Goal: Check status

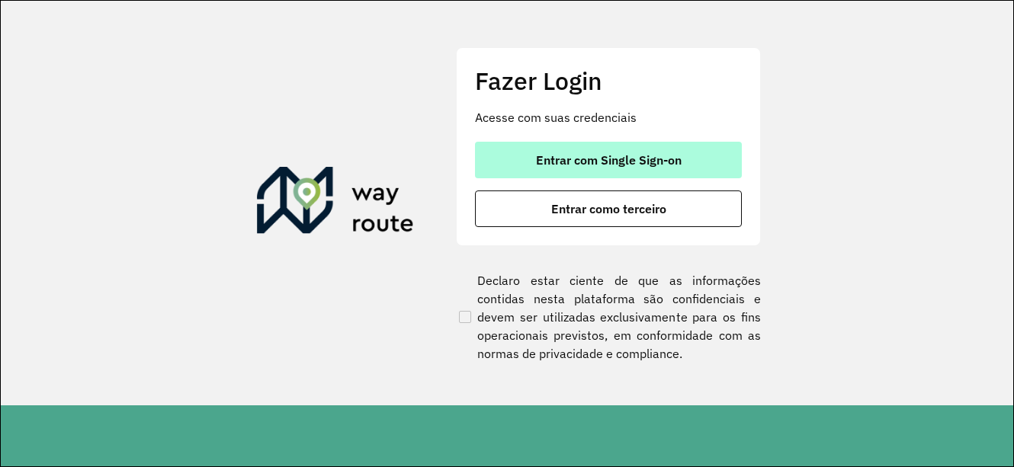
click at [581, 158] on span "Entrar com Single Sign-on" at bounding box center [609, 160] width 146 height 12
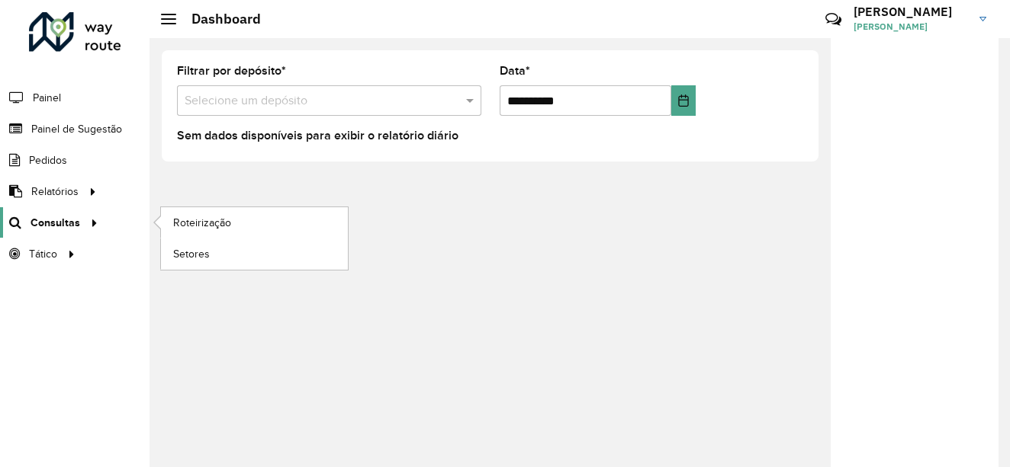
click at [35, 224] on span "Consultas" at bounding box center [56, 223] width 50 height 16
click at [190, 218] on span "Roteirização" at bounding box center [204, 223] width 62 height 16
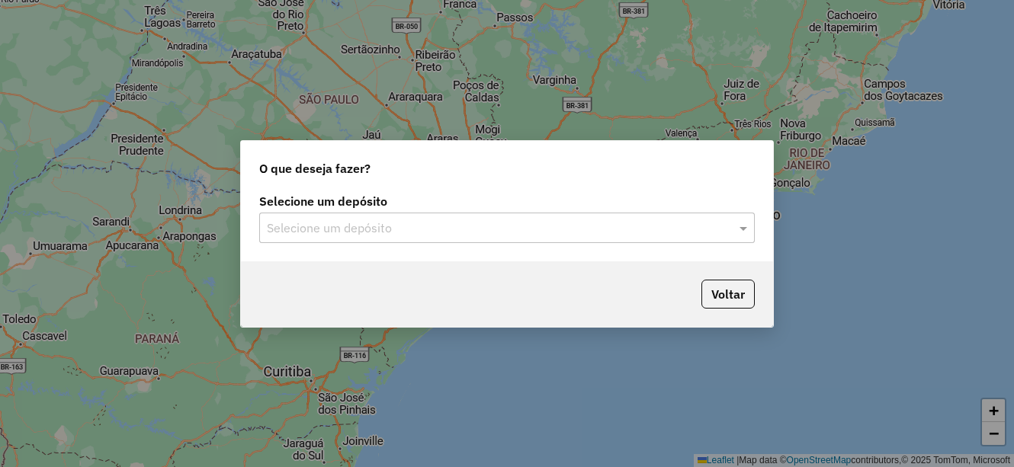
click at [347, 234] on input "text" at bounding box center [492, 229] width 450 height 18
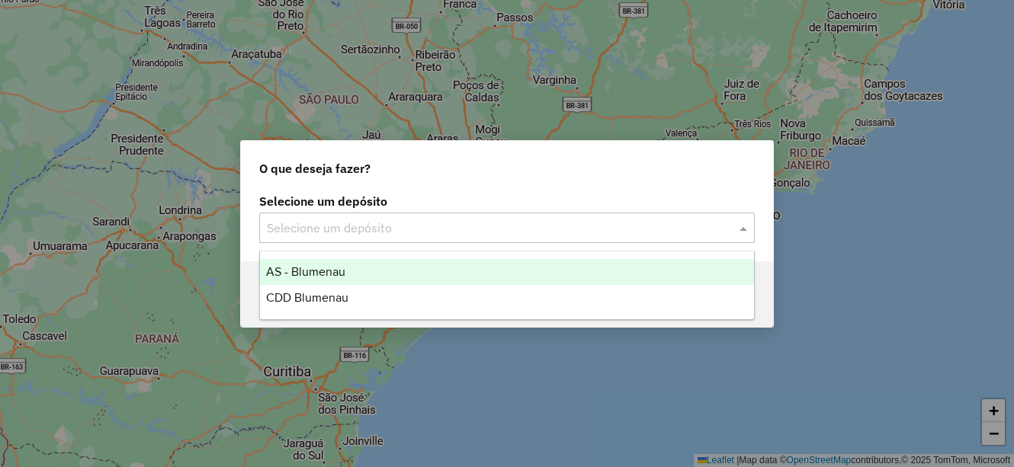
click at [334, 275] on span "AS - Blumenau" at bounding box center [305, 271] width 79 height 13
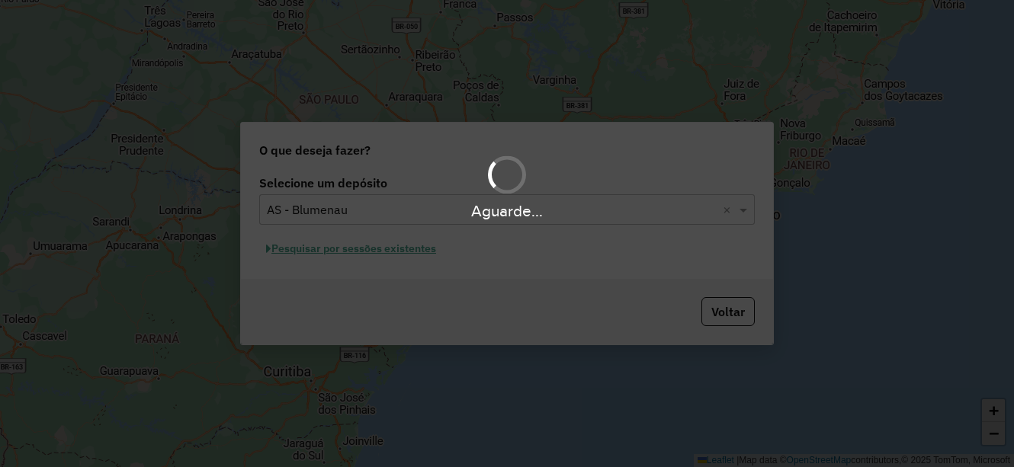
click at [378, 229] on div "Aguarde..." at bounding box center [507, 233] width 1014 height 467
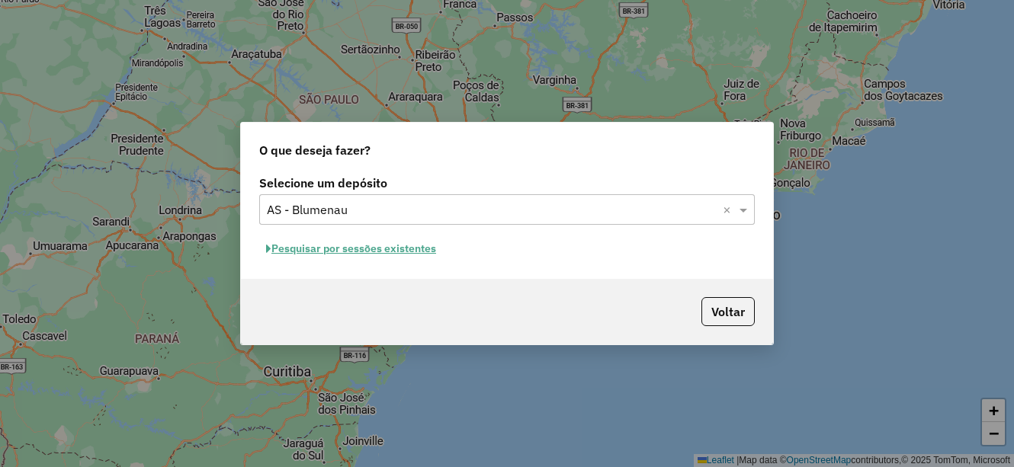
click at [449, 217] on input "text" at bounding box center [492, 210] width 450 height 18
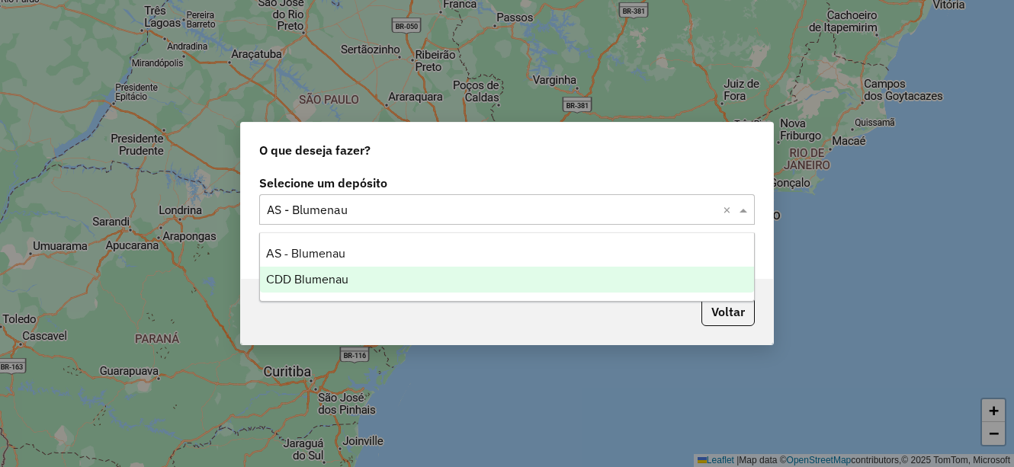
click at [387, 274] on div "CDD Blumenau" at bounding box center [507, 280] width 494 height 26
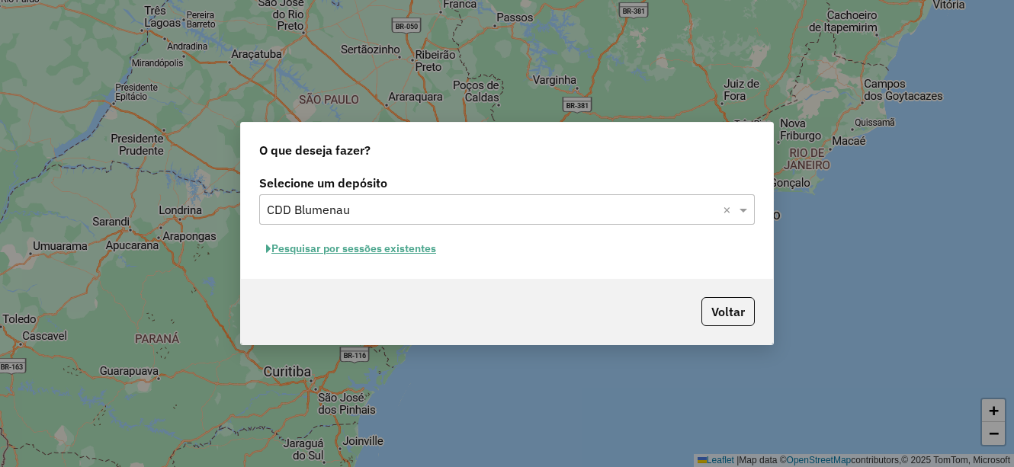
click at [525, 237] on div "Pesquisar por sessões existentes" at bounding box center [507, 249] width 496 height 24
click at [425, 255] on button "Pesquisar por sessões existentes" at bounding box center [351, 249] width 184 height 24
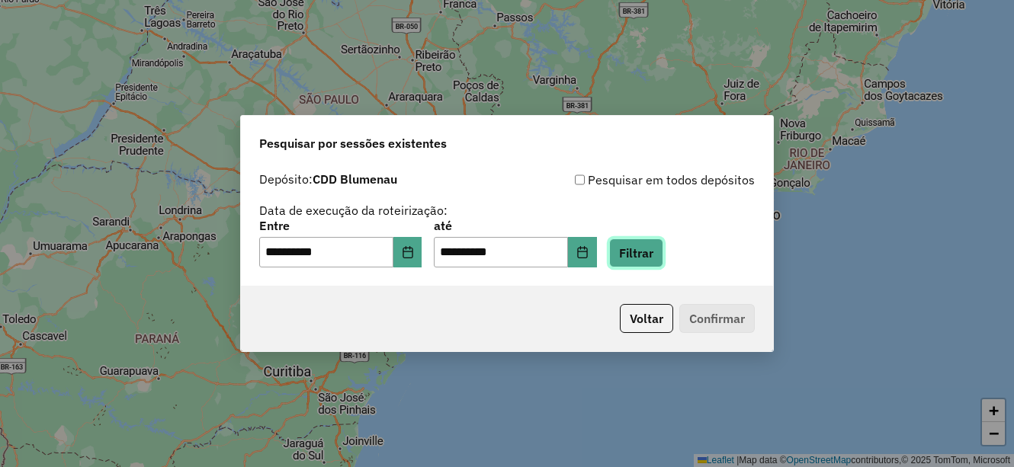
click at [655, 258] on button "Filtrar" at bounding box center [636, 253] width 54 height 29
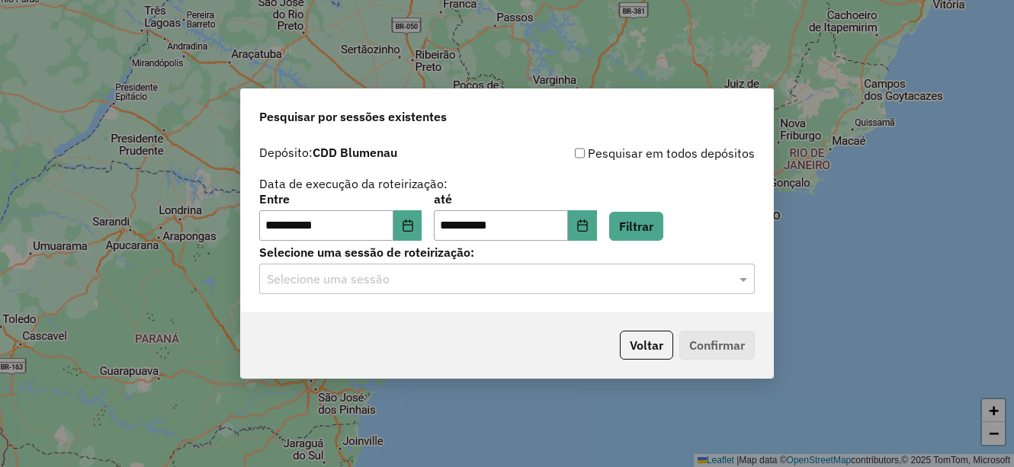
click at [557, 284] on input "text" at bounding box center [492, 280] width 450 height 18
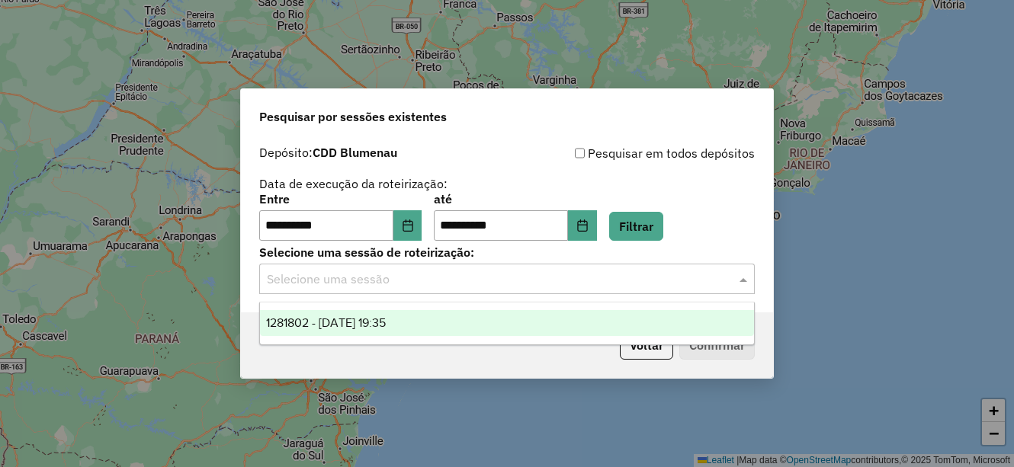
click at [448, 322] on div "1281802 - 24/09/2025 19:35" at bounding box center [507, 323] width 494 height 26
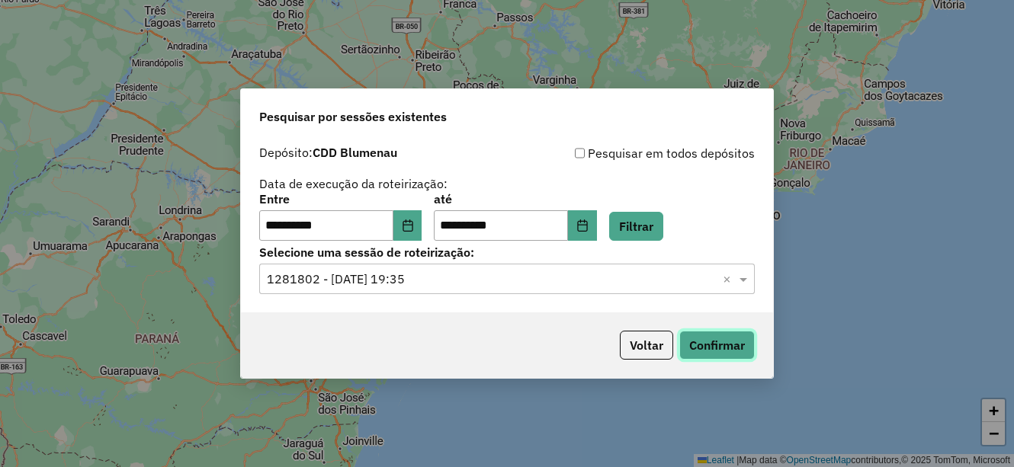
click at [718, 341] on button "Confirmar" at bounding box center [716, 345] width 75 height 29
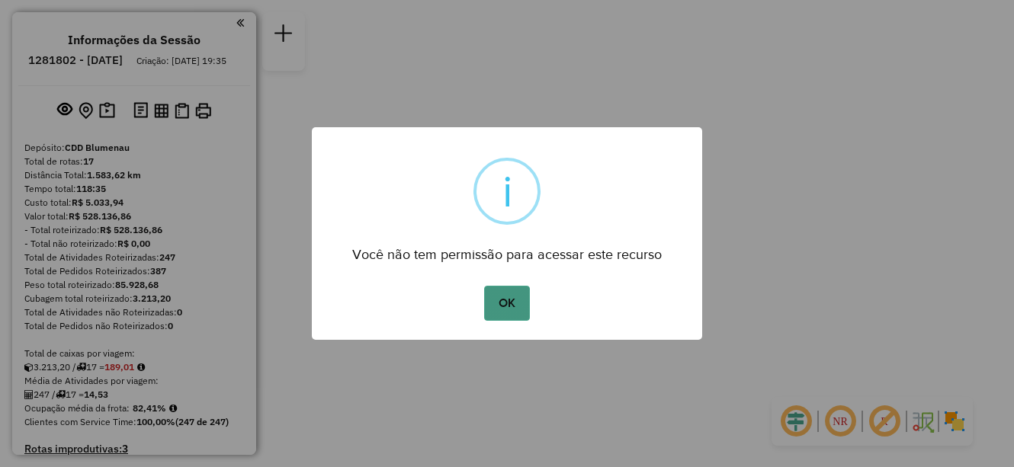
click at [516, 302] on button "OK" at bounding box center [506, 303] width 45 height 35
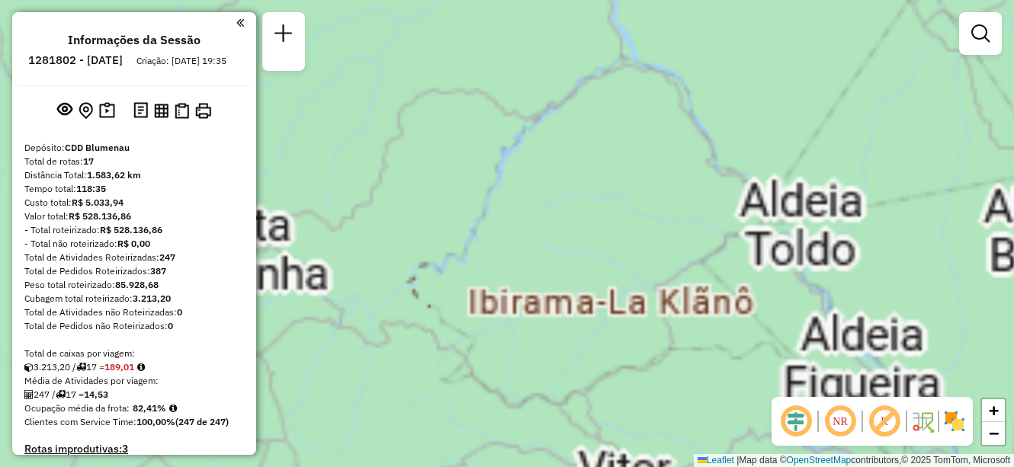
drag, startPoint x: 475, startPoint y: 256, endPoint x: 352, endPoint y: 242, distance: 124.3
click at [427, 255] on div "Janela de atendimento Grade de atendimento Capacidade Transportadoras Veículos …" at bounding box center [507, 233] width 1014 height 467
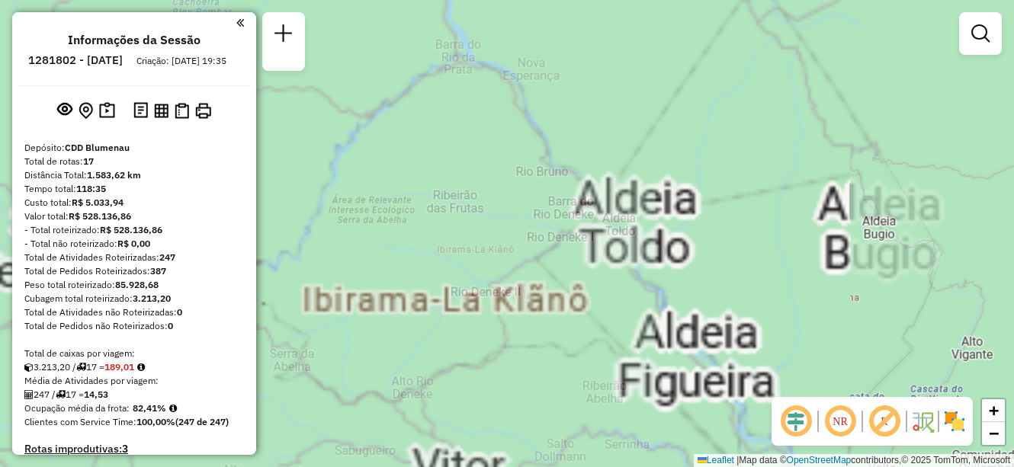
drag, startPoint x: 595, startPoint y: 256, endPoint x: 426, endPoint y: 256, distance: 168.5
click at [443, 256] on div "Janela de atendimento Grade de atendimento Capacidade Transportadoras Veículos …" at bounding box center [507, 233] width 1014 height 467
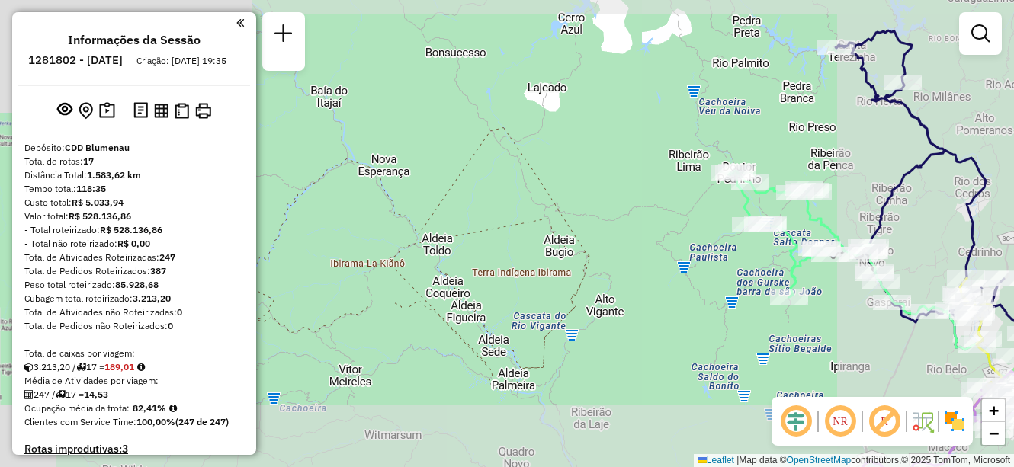
drag, startPoint x: 569, startPoint y: 278, endPoint x: 479, endPoint y: 278, distance: 90.0
click at [486, 278] on div "Janela de atendimento Grade de atendimento Capacidade Transportadoras Veículos …" at bounding box center [507, 233] width 1014 height 467
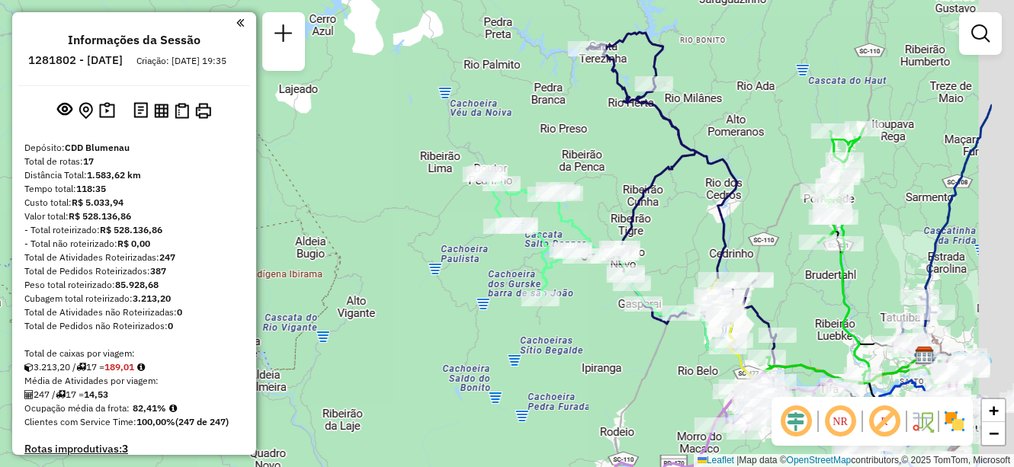
drag, startPoint x: 631, startPoint y: 275, endPoint x: 482, endPoint y: 275, distance: 149.5
click at [506, 275] on div "Janela de atendimento Grade de atendimento Capacidade Transportadoras Veículos …" at bounding box center [507, 233] width 1014 height 467
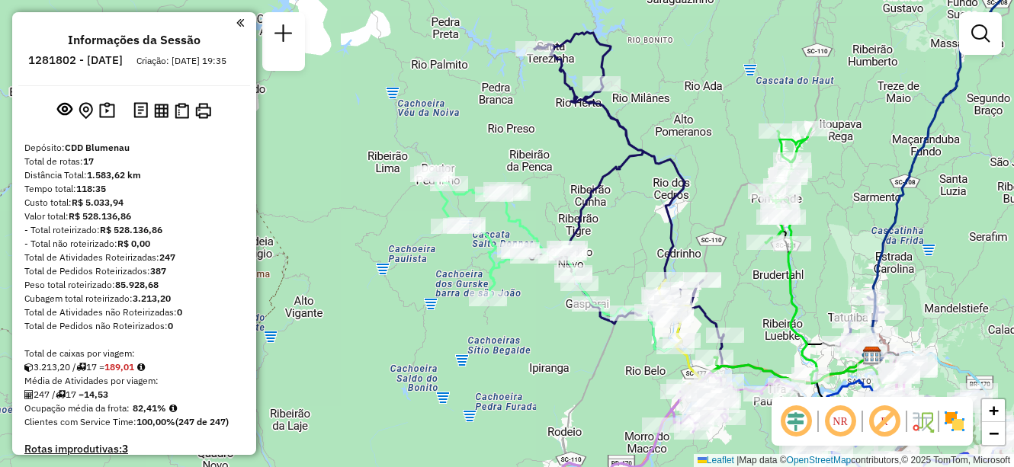
drag, startPoint x: 665, startPoint y: 252, endPoint x: 607, endPoint y: 242, distance: 58.8
click at [615, 242] on icon at bounding box center [629, 191] width 189 height 319
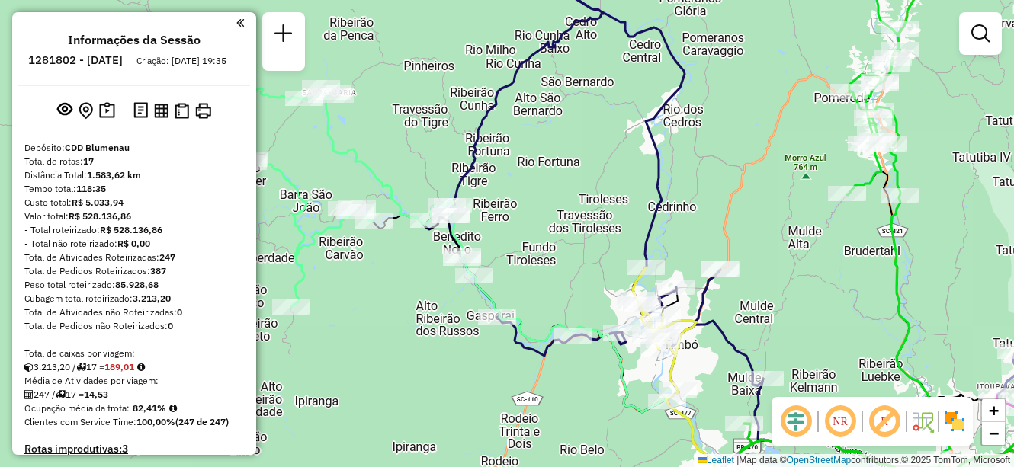
drag, startPoint x: 580, startPoint y: 237, endPoint x: 605, endPoint y: 325, distance: 91.2
click at [605, 325] on div "Janela de atendimento Grade de atendimento Capacidade Transportadoras Veículos …" at bounding box center [507, 233] width 1014 height 467
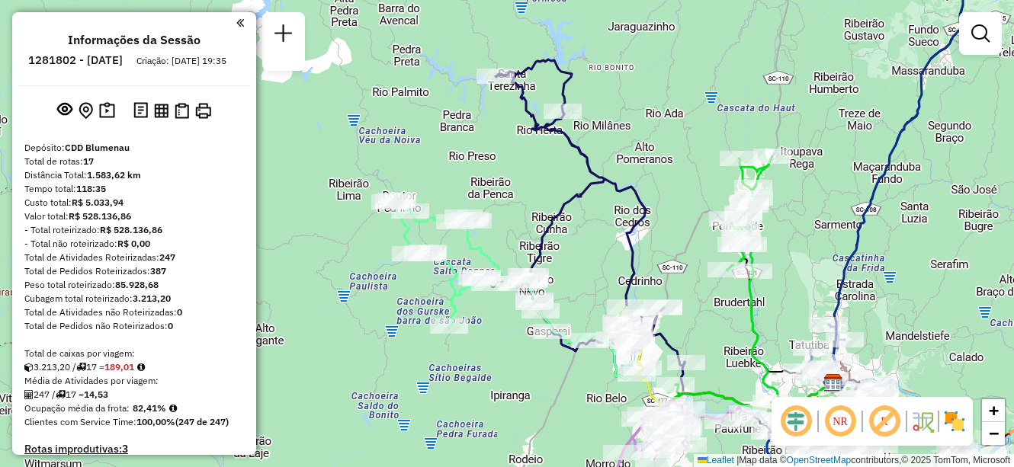
drag, startPoint x: 581, startPoint y: 269, endPoint x: 573, endPoint y: 265, distance: 9.2
click at [569, 268] on div "Janela de atendimento Grade de atendimento Capacidade Transportadoras Veículos …" at bounding box center [507, 233] width 1014 height 467
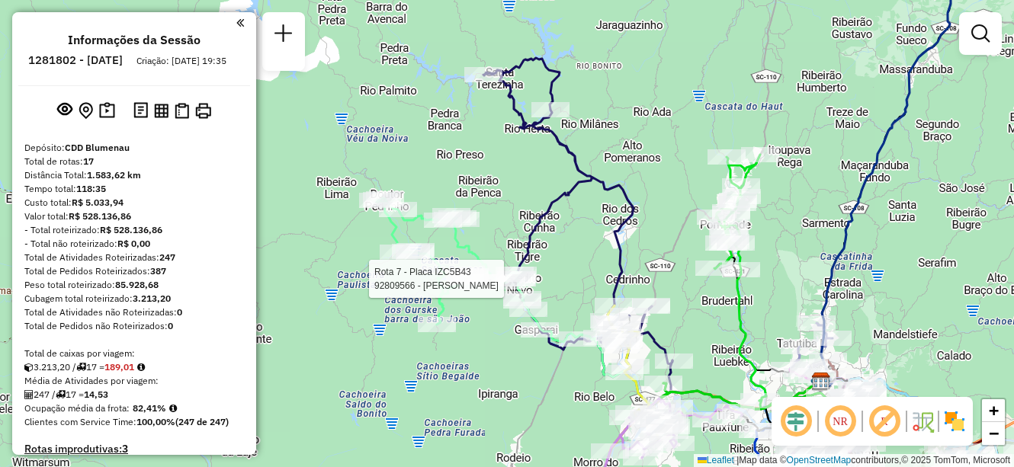
click at [551, 223] on div "Rota 7 - Placa IZC5B43 92809448 - ITOUPAVA ATACADO LTD Rota 7 - Placa IZC5B43 9…" at bounding box center [507, 233] width 1014 height 467
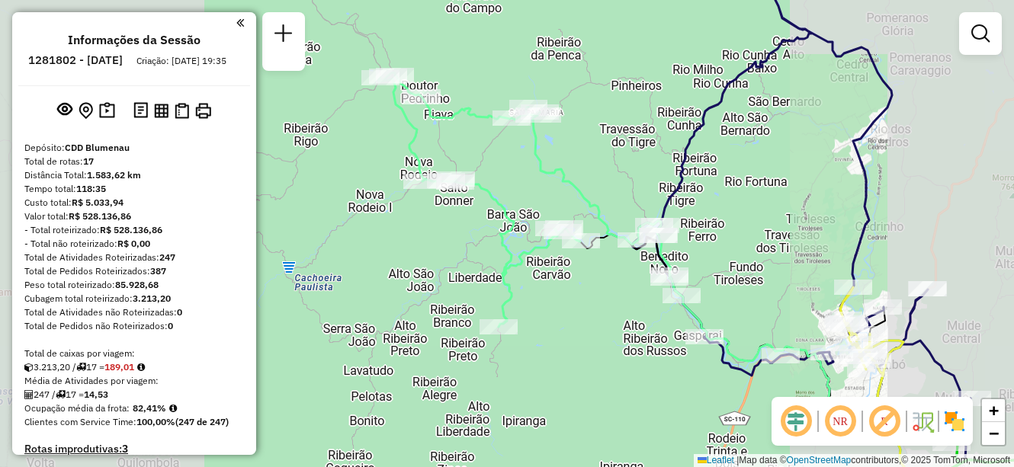
drag, startPoint x: 605, startPoint y: 324, endPoint x: 539, endPoint y: 255, distance: 94.9
click at [556, 275] on div "Janela de atendimento Grade de atendimento Capacidade Transportadoras Veículos …" at bounding box center [507, 233] width 1014 height 467
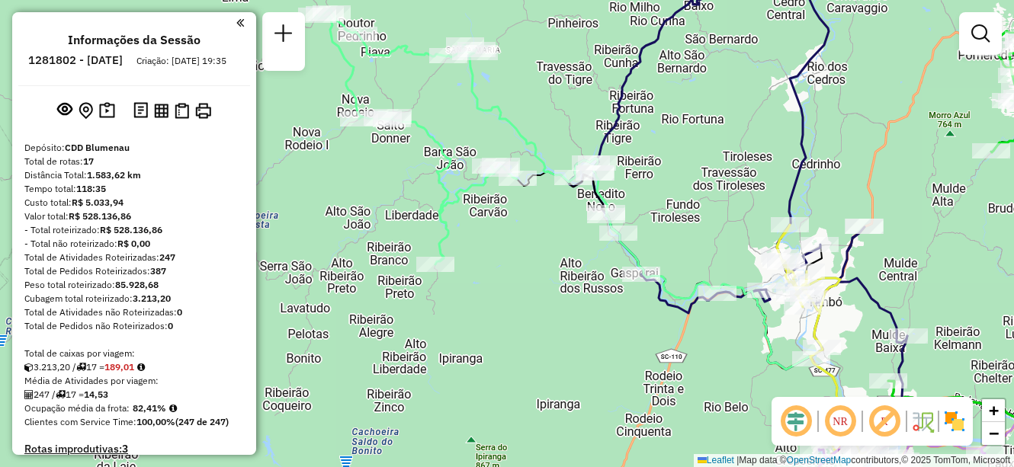
drag, startPoint x: 545, startPoint y: 274, endPoint x: 529, endPoint y: 262, distance: 20.1
click at [530, 263] on div "Janela de atendimento Grade de atendimento Capacidade Transportadoras Veículos …" at bounding box center [507, 233] width 1014 height 467
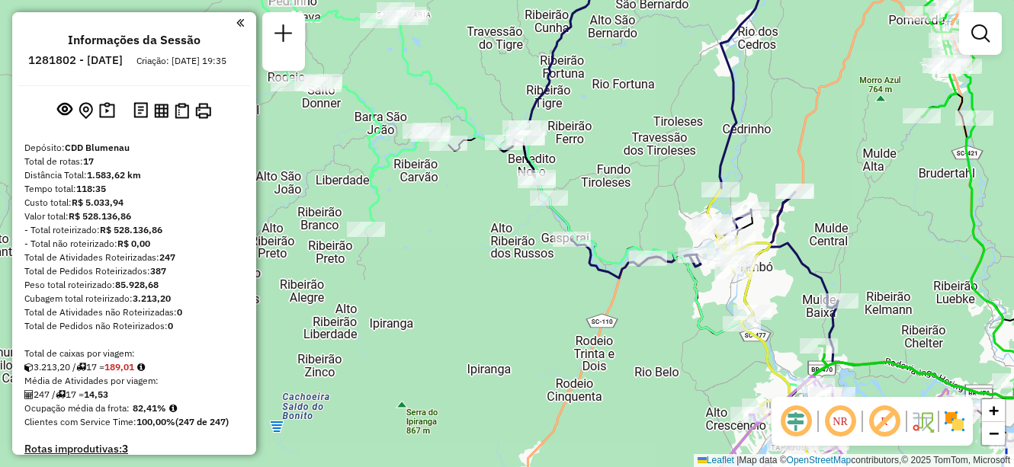
drag, startPoint x: 589, startPoint y: 285, endPoint x: 523, endPoint y: 316, distance: 73.3
click at [523, 316] on div "Janela de atendimento Grade de atendimento Capacidade Transportadoras Veículos …" at bounding box center [507, 233] width 1014 height 467
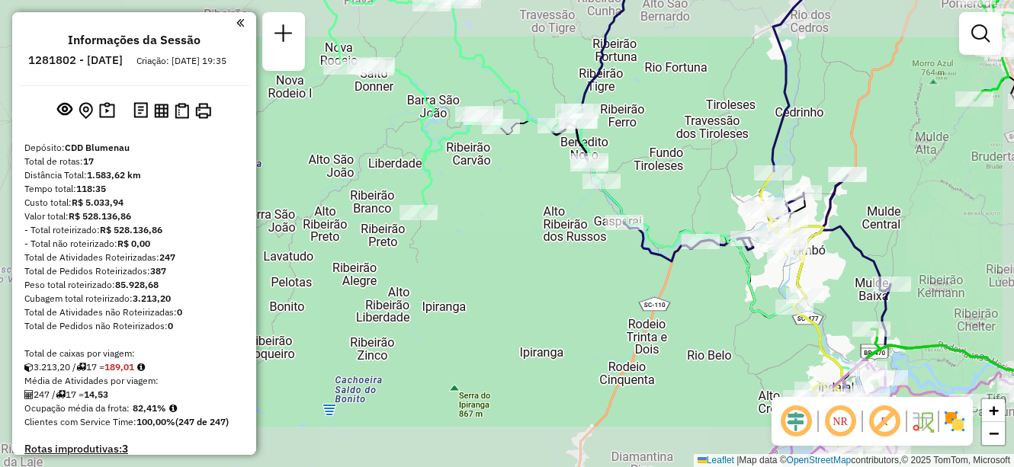
drag, startPoint x: 840, startPoint y: 230, endPoint x: 829, endPoint y: 202, distance: 30.4
click at [830, 204] on icon at bounding box center [721, 135] width 339 height 364
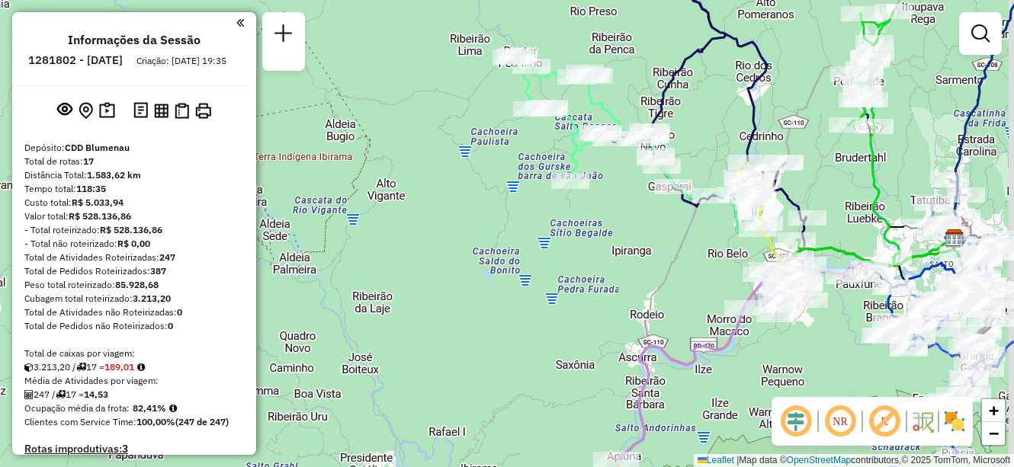
drag, startPoint x: 668, startPoint y: 353, endPoint x: 559, endPoint y: 298, distance: 122.1
click at [559, 298] on div "Janela de atendimento Grade de atendimento Capacidade Transportadoras Veículos …" at bounding box center [507, 233] width 1014 height 467
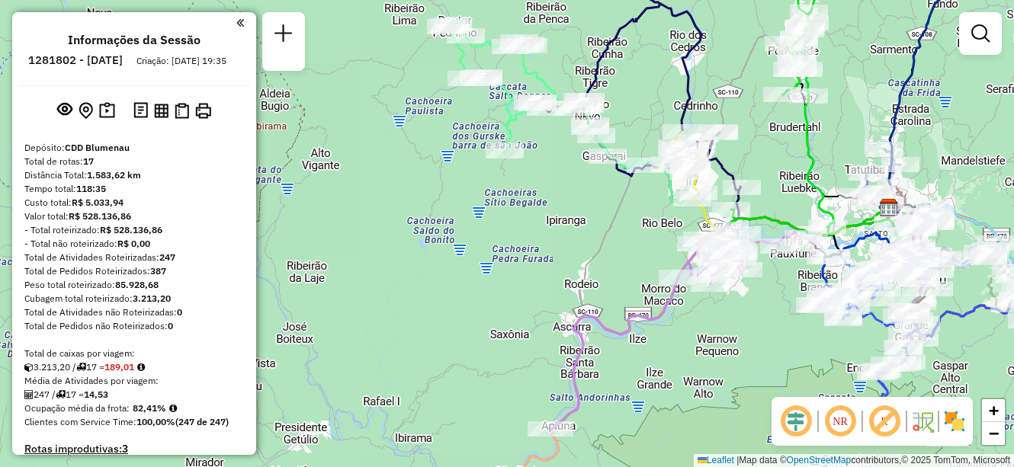
drag, startPoint x: 531, startPoint y: 299, endPoint x: 517, endPoint y: 286, distance: 19.4
click at [517, 287] on div "Janela de atendimento Grade de atendimento Capacidade Transportadoras Veículos …" at bounding box center [507, 233] width 1014 height 467
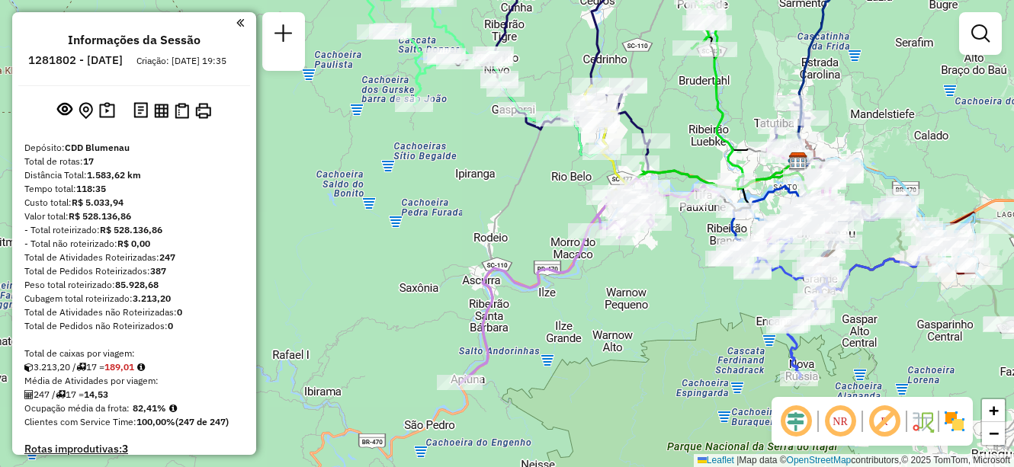
drag, startPoint x: 561, startPoint y: 356, endPoint x: 539, endPoint y: 371, distance: 26.4
click at [539, 370] on div "Janela de atendimento Grade de atendimento Capacidade Transportadoras Veículos …" at bounding box center [507, 233] width 1014 height 467
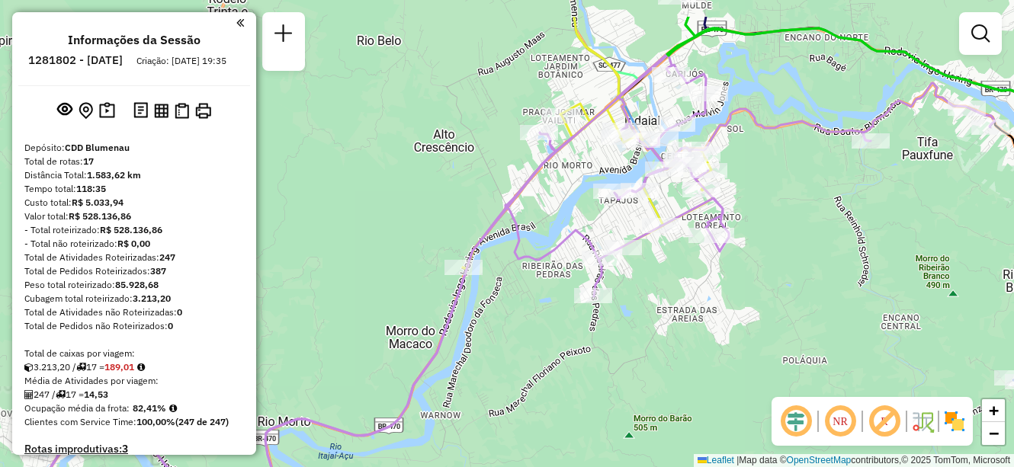
drag, startPoint x: 636, startPoint y: 258, endPoint x: 645, endPoint y: 335, distance: 76.8
click at [645, 344] on div "Janela de atendimento Grade de atendimento Capacidade Transportadoras Veículos …" at bounding box center [507, 233] width 1014 height 467
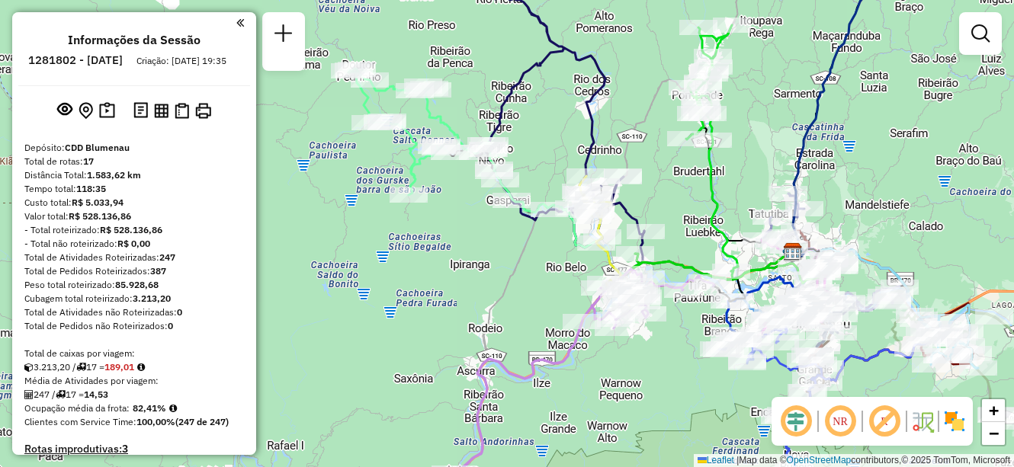
drag, startPoint x: 551, startPoint y: 300, endPoint x: 524, endPoint y: 313, distance: 30.7
click at [524, 313] on div "Janela de atendimento Grade de atendimento Capacidade Transportadoras Veículos …" at bounding box center [507, 233] width 1014 height 467
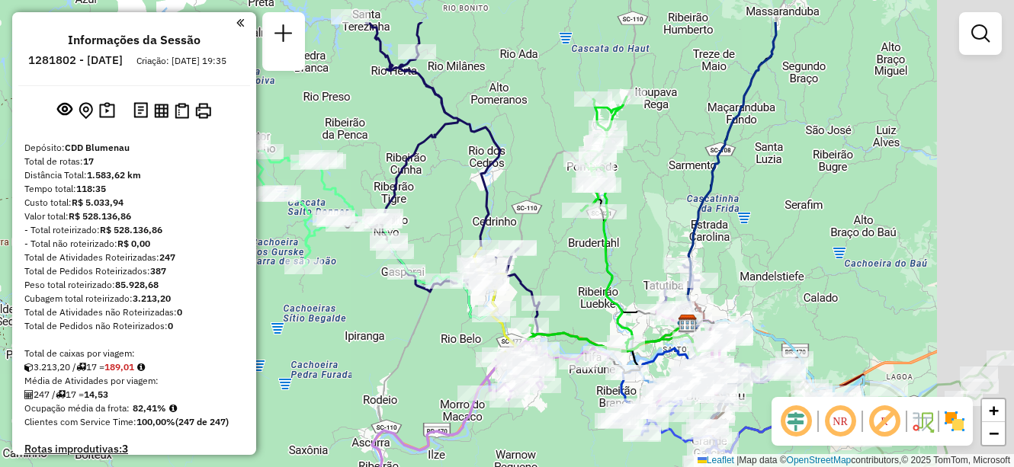
drag, startPoint x: 696, startPoint y: 204, endPoint x: 596, endPoint y: 272, distance: 121.4
click at [596, 273] on div "Janela de atendimento Grade de atendimento Capacidade Transportadoras Veículos …" at bounding box center [507, 233] width 1014 height 467
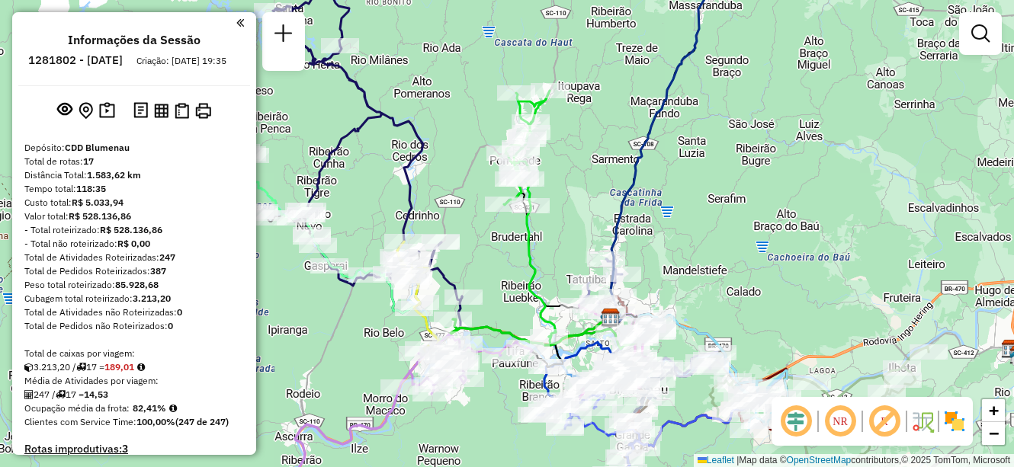
drag, startPoint x: 631, startPoint y: 225, endPoint x: 549, endPoint y: 230, distance: 82.5
click at [541, 225] on div "Janela de atendimento Grade de atendimento Capacidade Transportadoras Veículos …" at bounding box center [507, 233] width 1014 height 467
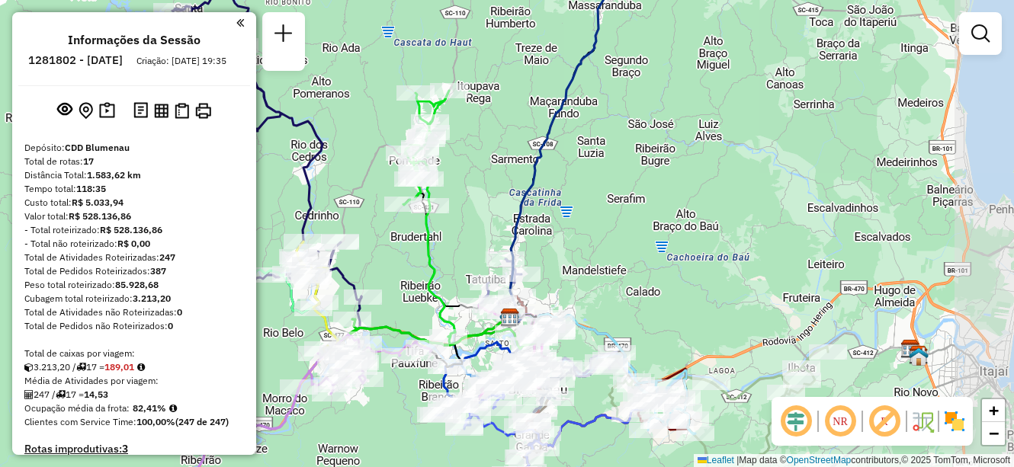
drag, startPoint x: 606, startPoint y: 176, endPoint x: 606, endPoint y: 166, distance: 9.9
click at [606, 169] on div "Janela de atendimento Grade de atendimento Capacidade Transportadoras Veículos …" at bounding box center [507, 233] width 1014 height 467
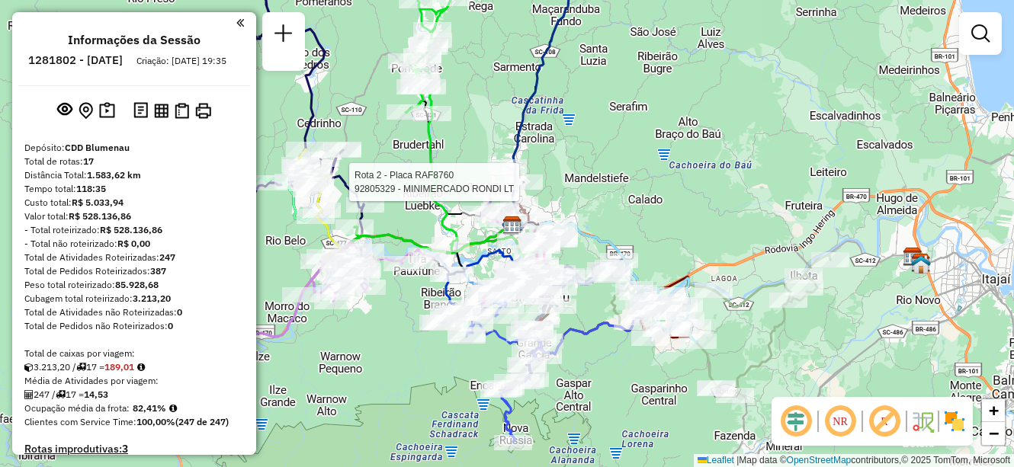
select select "**********"
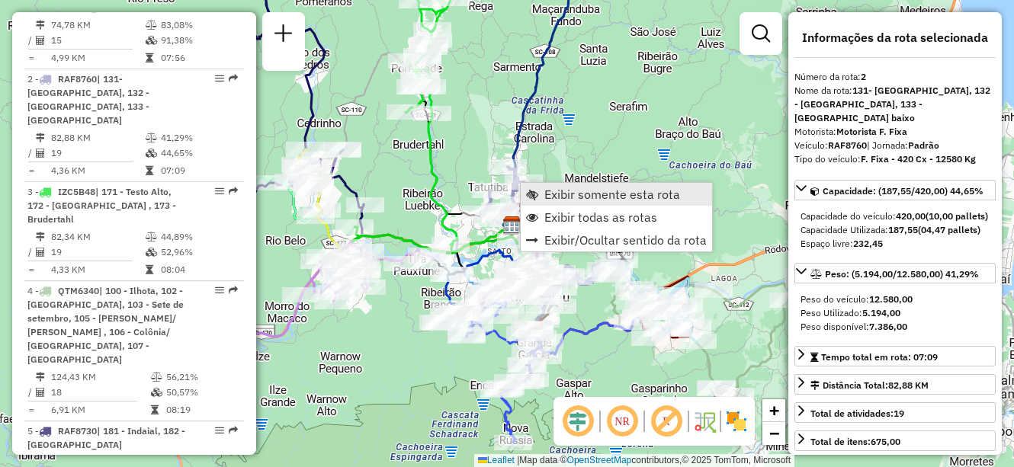
scroll to position [711, 0]
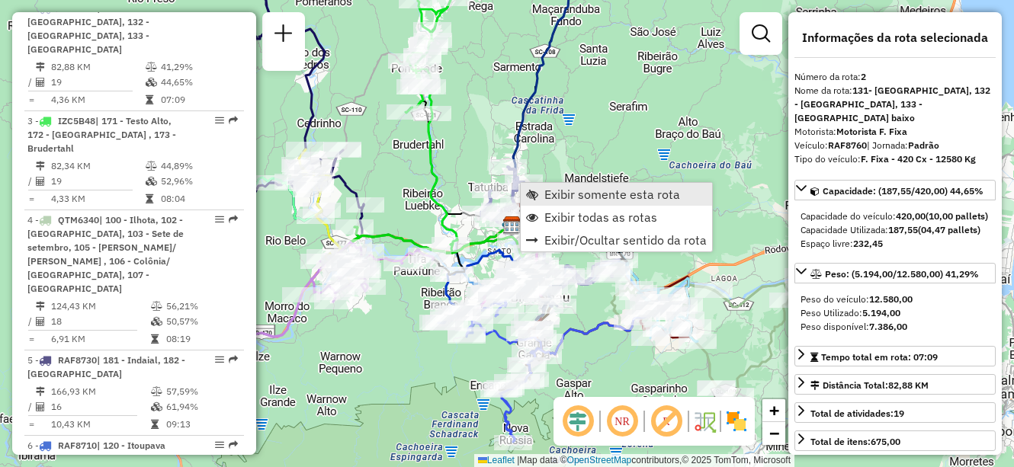
click at [560, 197] on span "Exibir somente esta rota" at bounding box center [612, 194] width 136 height 12
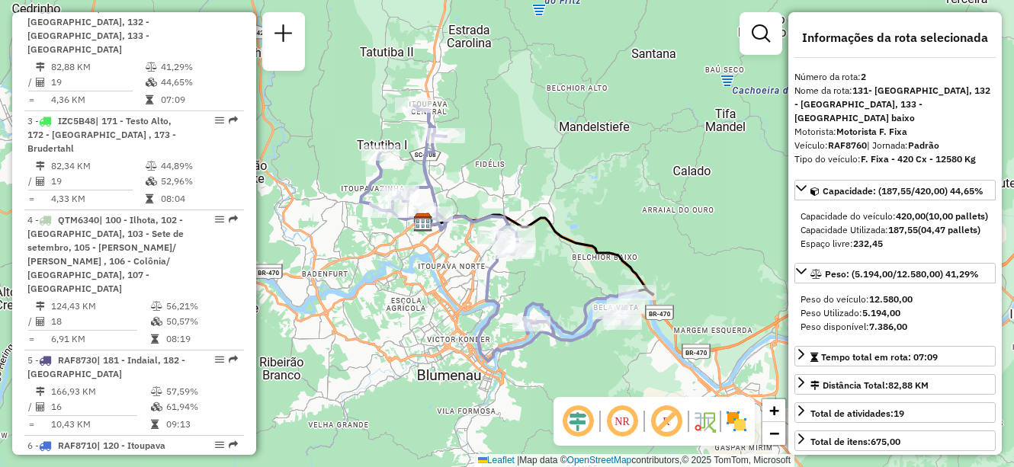
click at [613, 154] on div "Janela de atendimento Grade de atendimento Capacidade Transportadoras Veículos …" at bounding box center [507, 233] width 1014 height 467
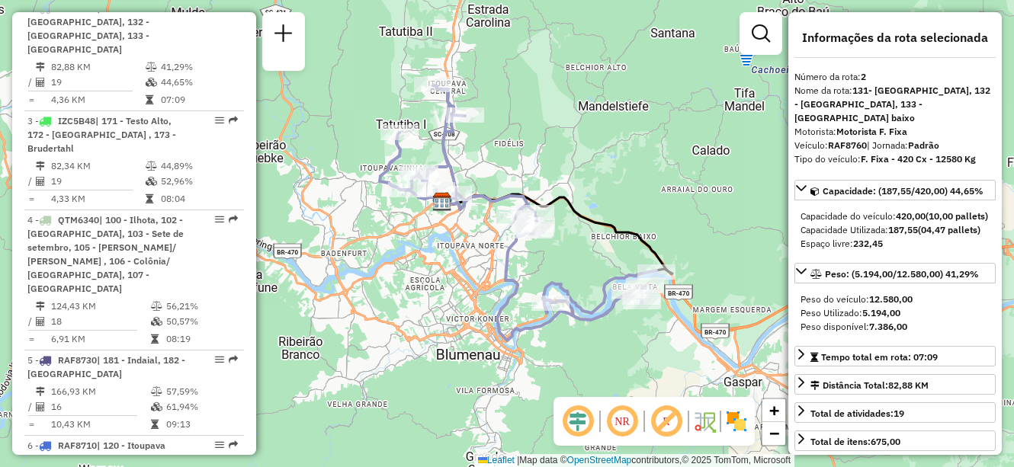
drag, startPoint x: 583, startPoint y: 329, endPoint x: 617, endPoint y: 369, distance: 52.5
click at [617, 341] on icon at bounding box center [518, 212] width 277 height 255
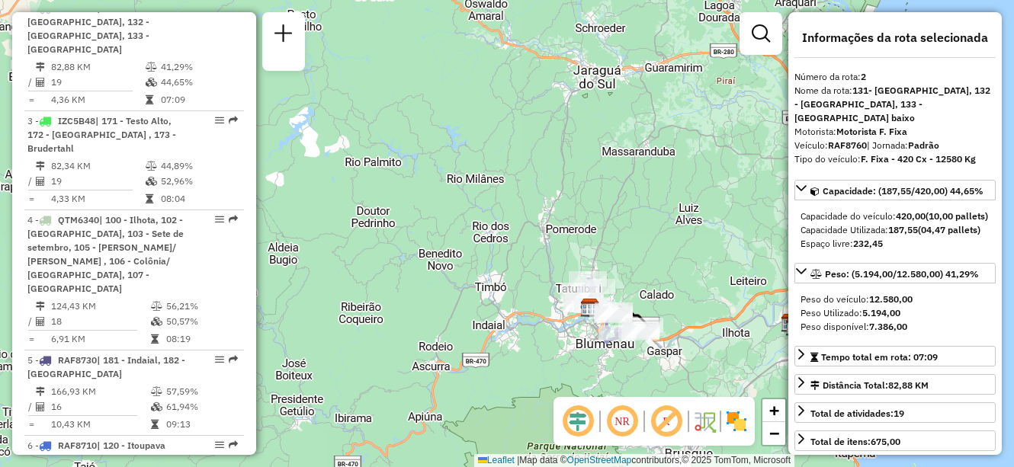
drag, startPoint x: 499, startPoint y: 303, endPoint x: 495, endPoint y: 278, distance: 24.7
click at [495, 278] on div "Janela de atendimento Grade de atendimento Capacidade Transportadoras Veículos …" at bounding box center [507, 233] width 1014 height 467
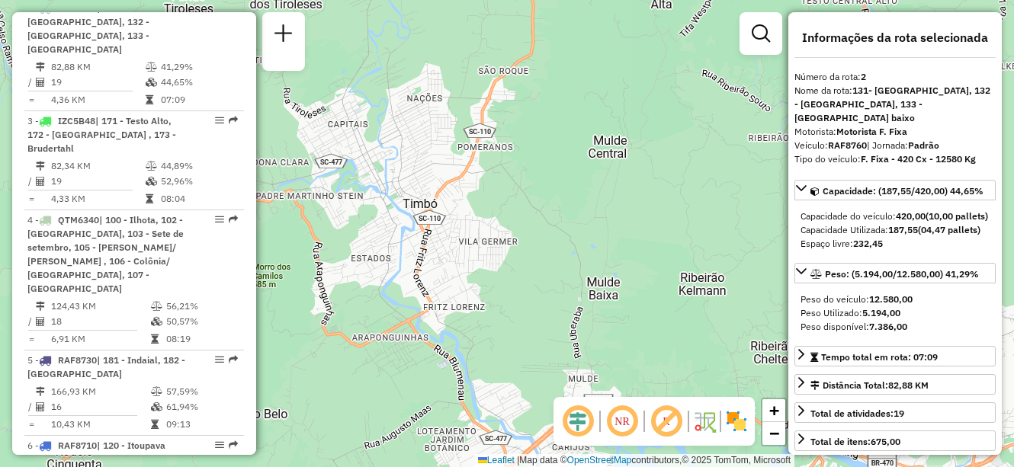
drag, startPoint x: 596, startPoint y: 299, endPoint x: 499, endPoint y: 282, distance: 98.3
click at [507, 282] on div "Janela de atendimento Grade de atendimento Capacidade Transportadoras Veículos …" at bounding box center [507, 233] width 1014 height 467
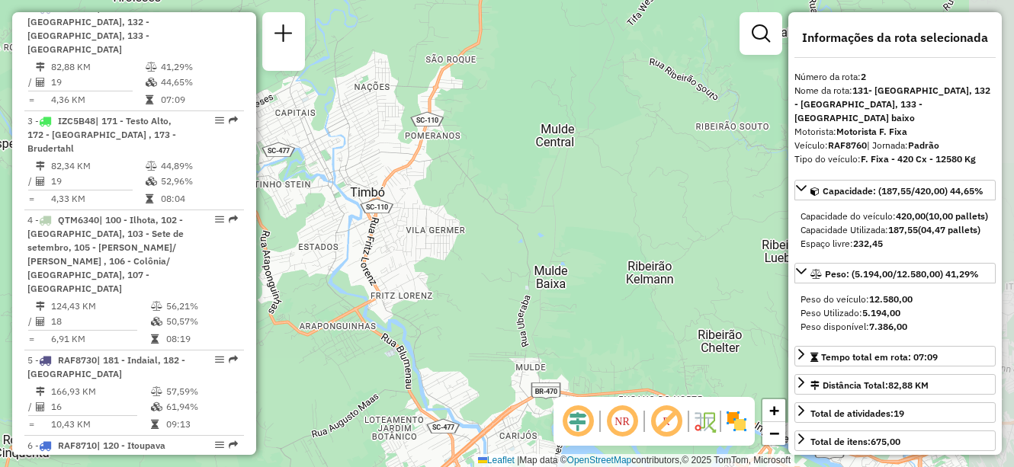
drag, startPoint x: 577, startPoint y: 299, endPoint x: 519, endPoint y: 300, distance: 58.0
click at [519, 300] on div "Janela de atendimento Grade de atendimento Capacidade Transportadoras Veículos …" at bounding box center [507, 233] width 1014 height 467
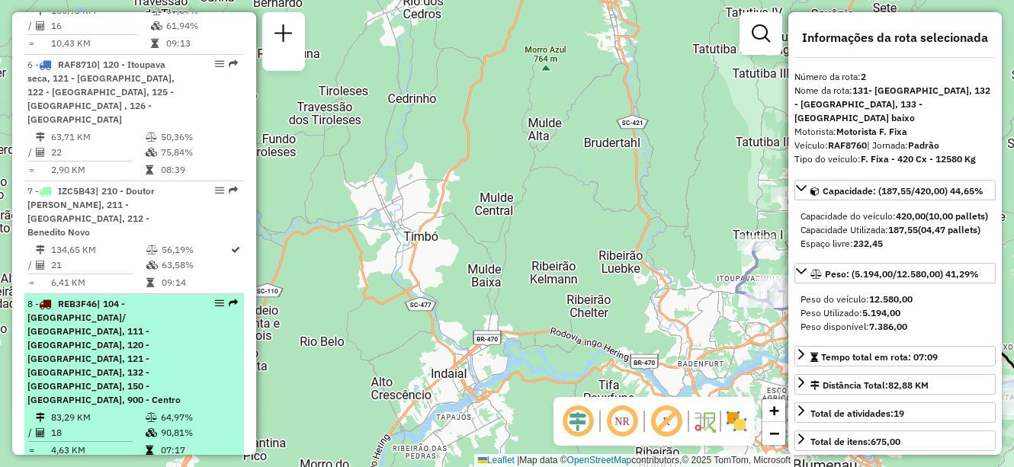
scroll to position [1092, 0]
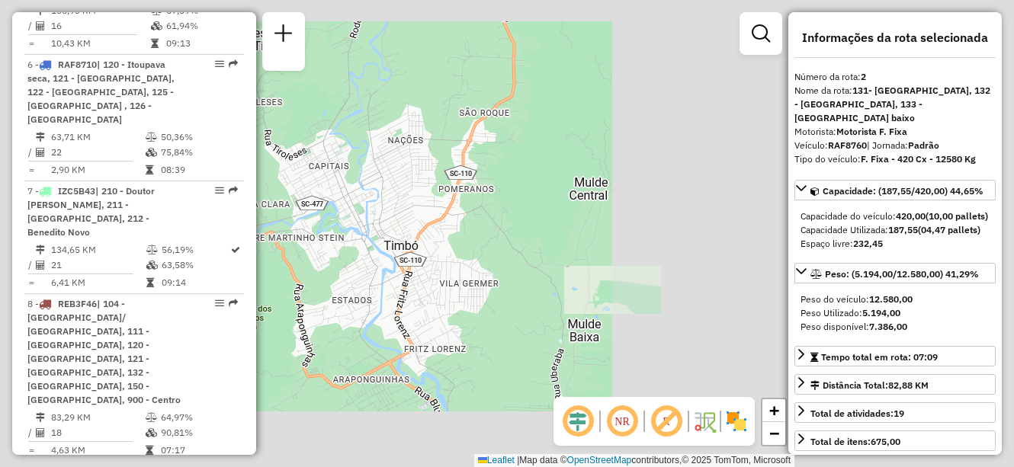
click at [461, 236] on div "Janela de atendimento Grade de atendimento Capacidade Transportadoras Veículos …" at bounding box center [507, 233] width 1014 height 467
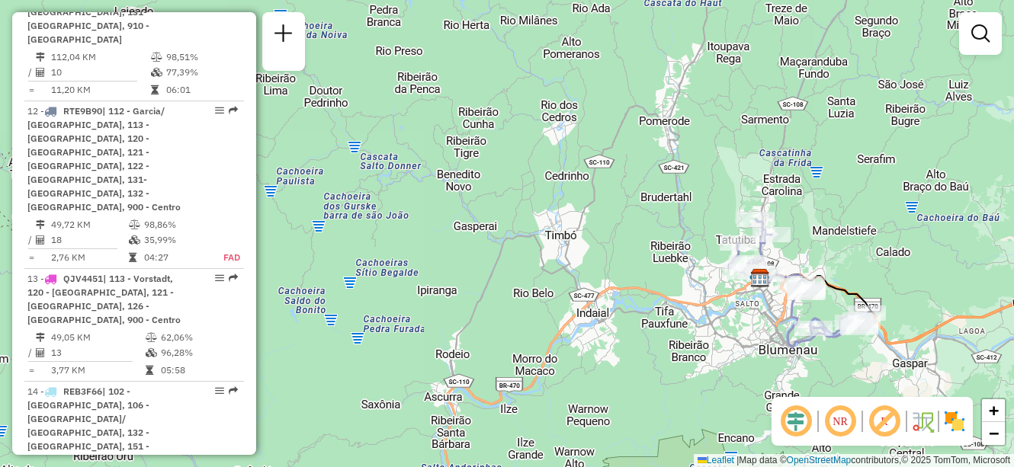
scroll to position [1790, 0]
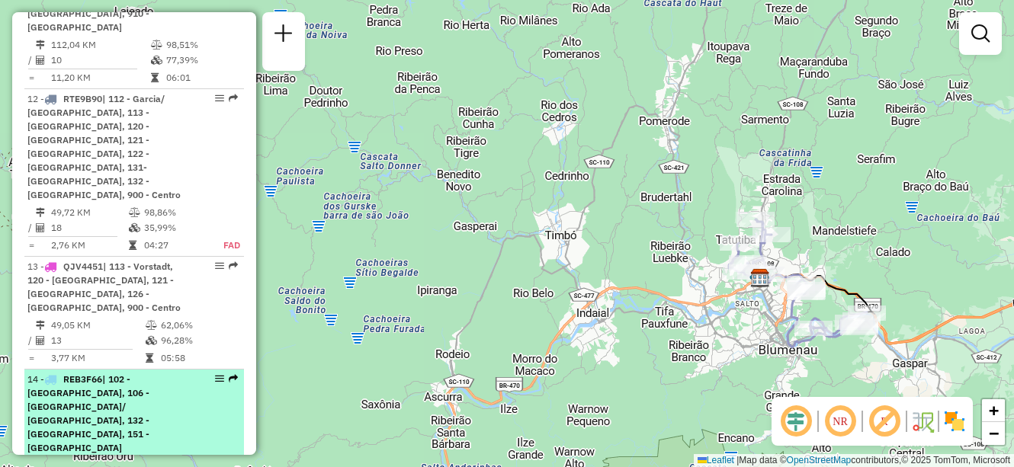
click at [117, 458] on td "76,21 KM" at bounding box center [97, 465] width 95 height 15
select select "**********"
